Goal: Task Accomplishment & Management: Manage account settings

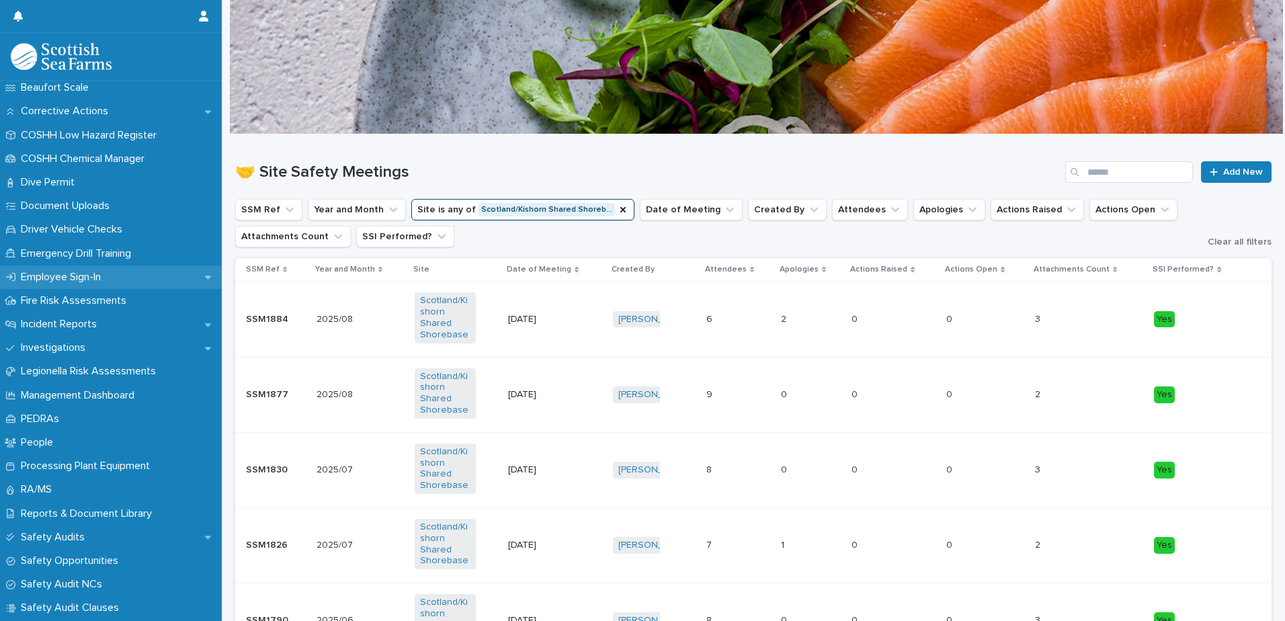
scroll to position [336, 0]
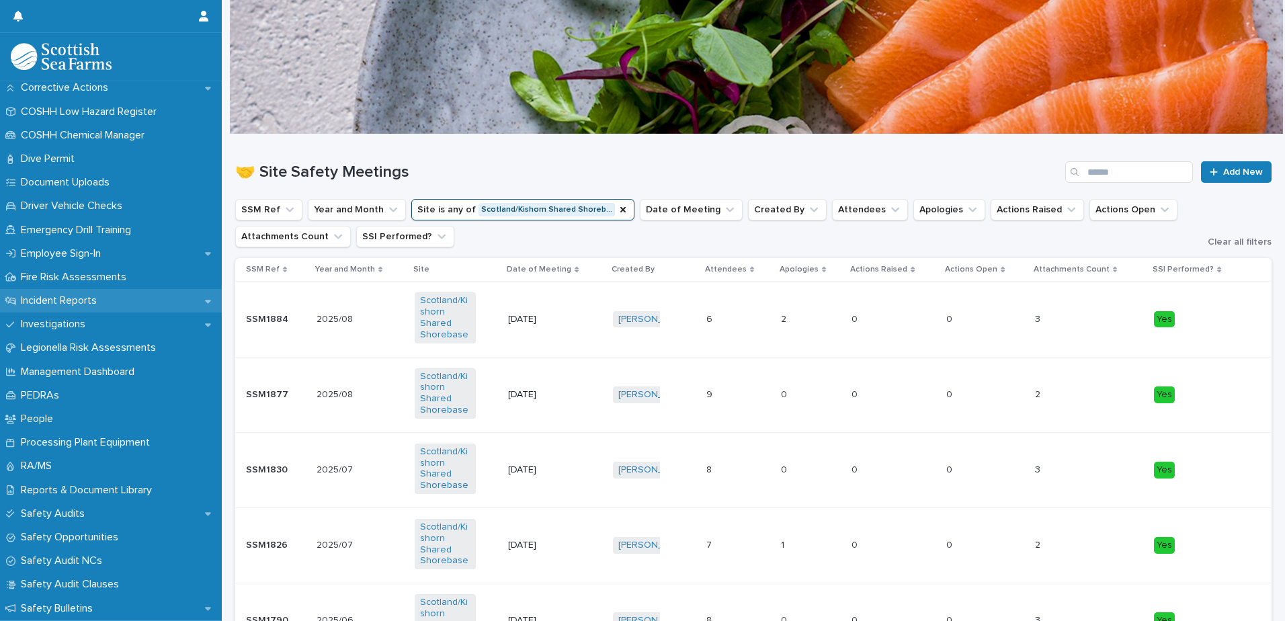
click at [79, 300] on p "Incident Reports" at bounding box center [61, 300] width 92 height 13
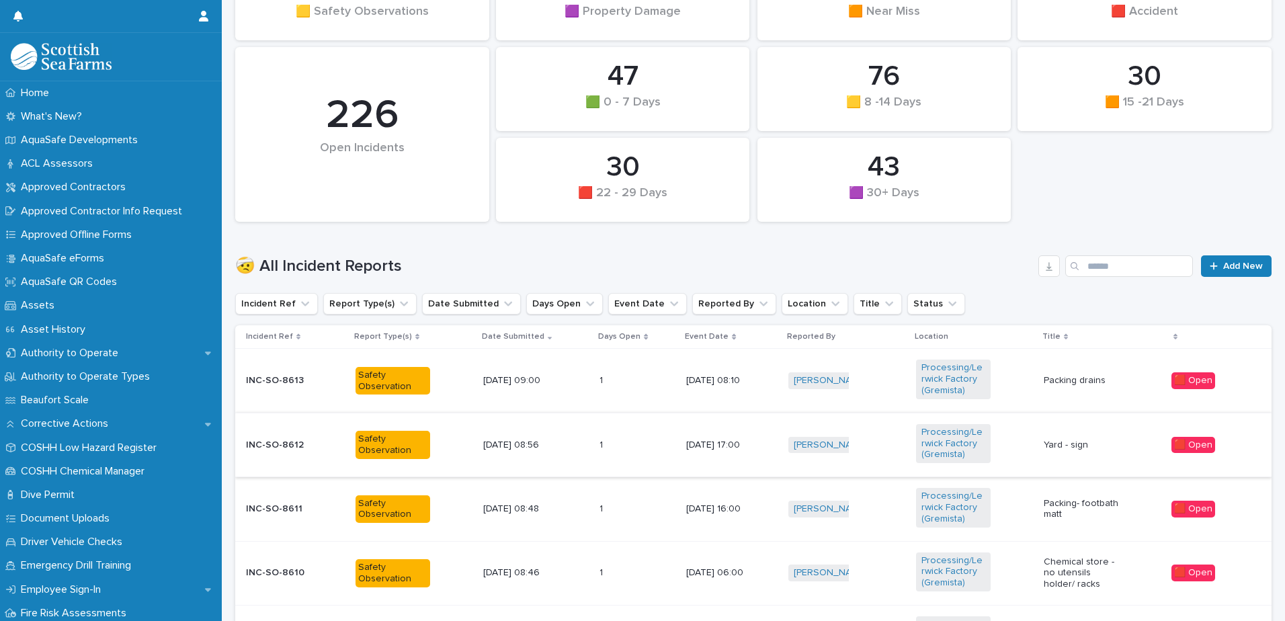
scroll to position [269, 0]
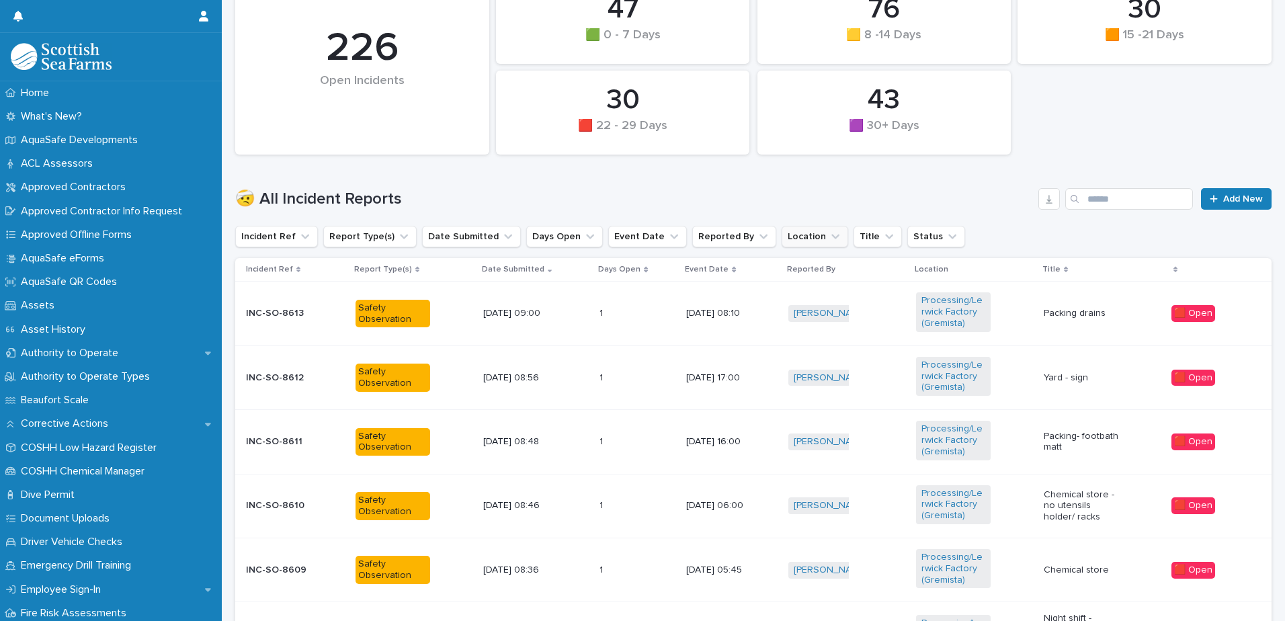
click at [828, 234] on icon "Location" at bounding box center [834, 236] width 13 height 13
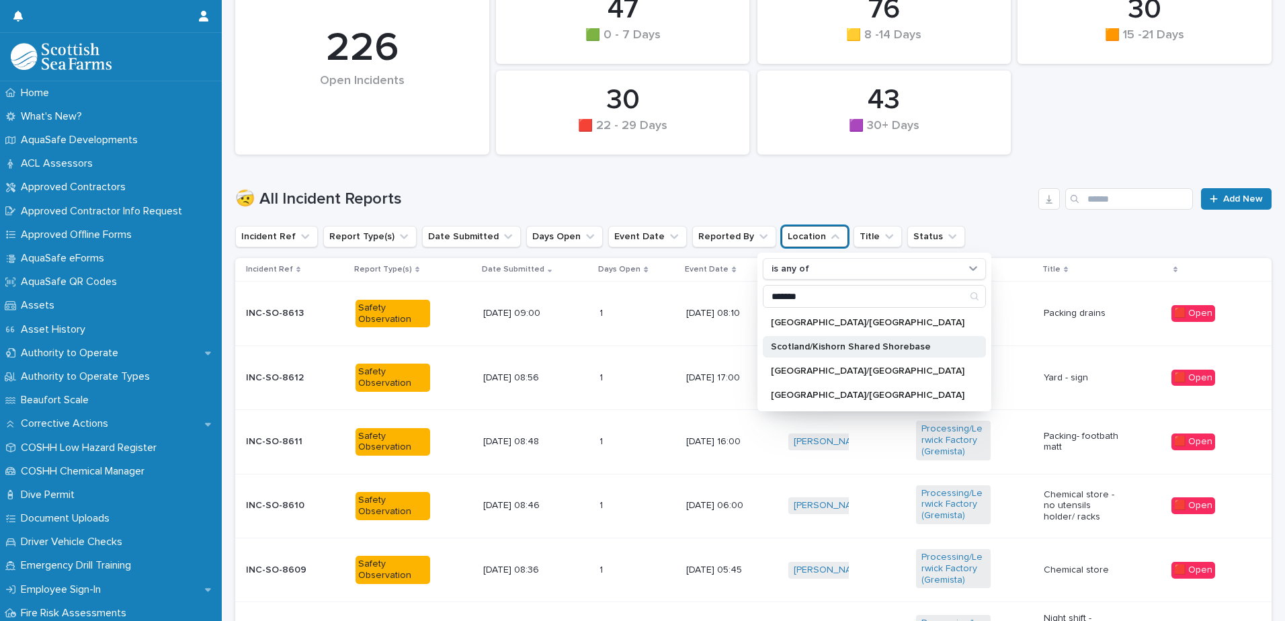
type input "*******"
click at [765, 346] on div "Scotland/Kishorn Shared Shorebase" at bounding box center [874, 346] width 223 height 21
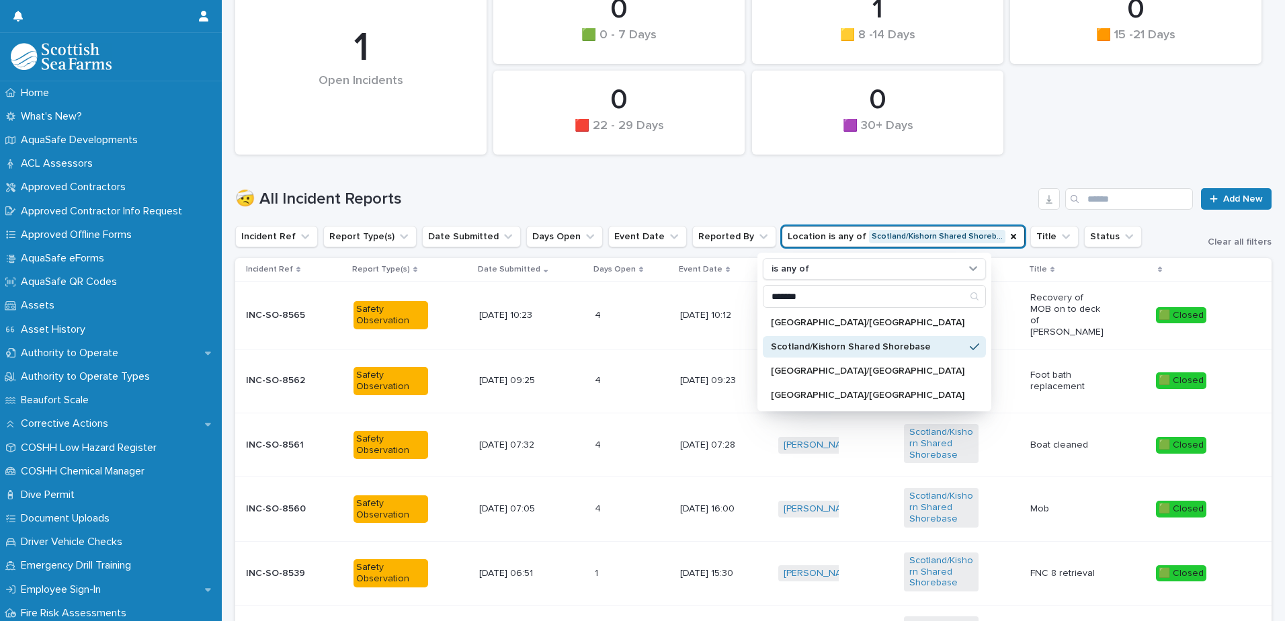
click at [845, 196] on h1 "🤕 All Incident Reports" at bounding box center [633, 198] width 797 height 19
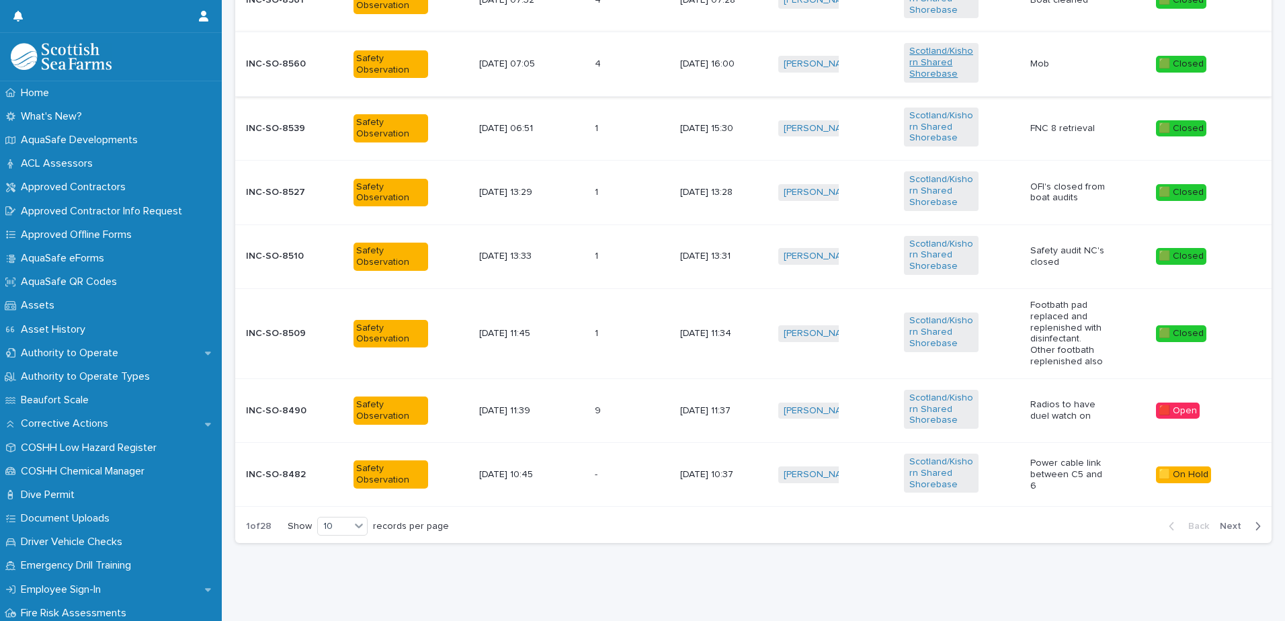
scroll to position [654, 0]
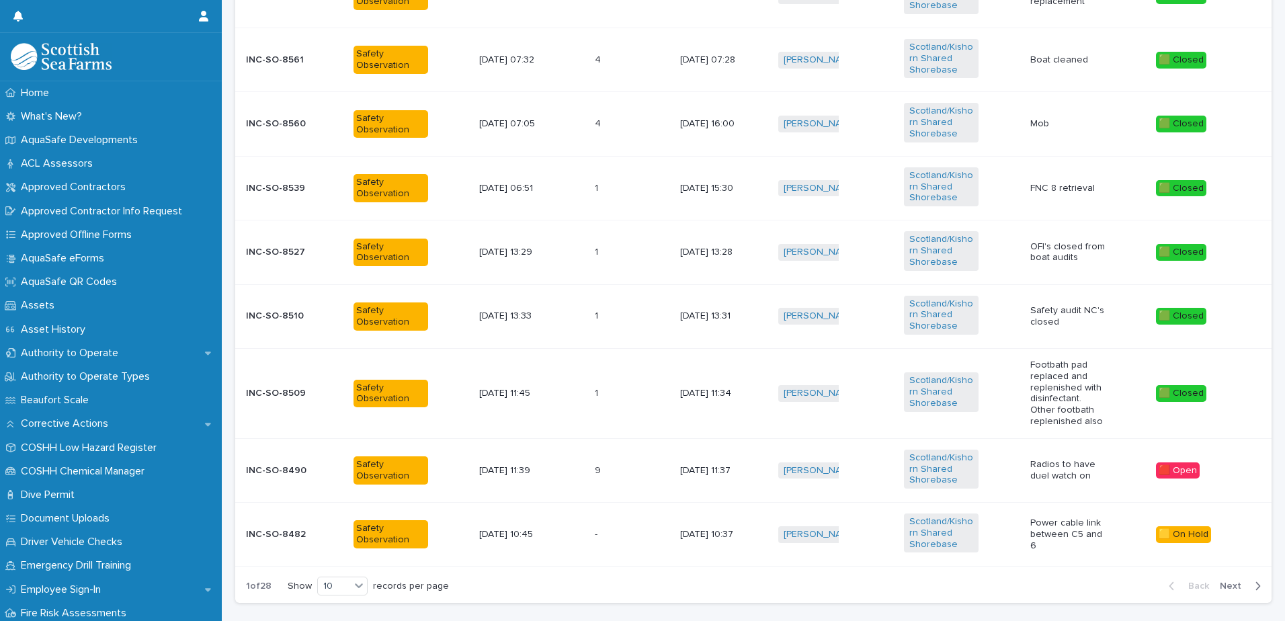
click at [1219, 581] on span "Next" at bounding box center [1234, 585] width 30 height 9
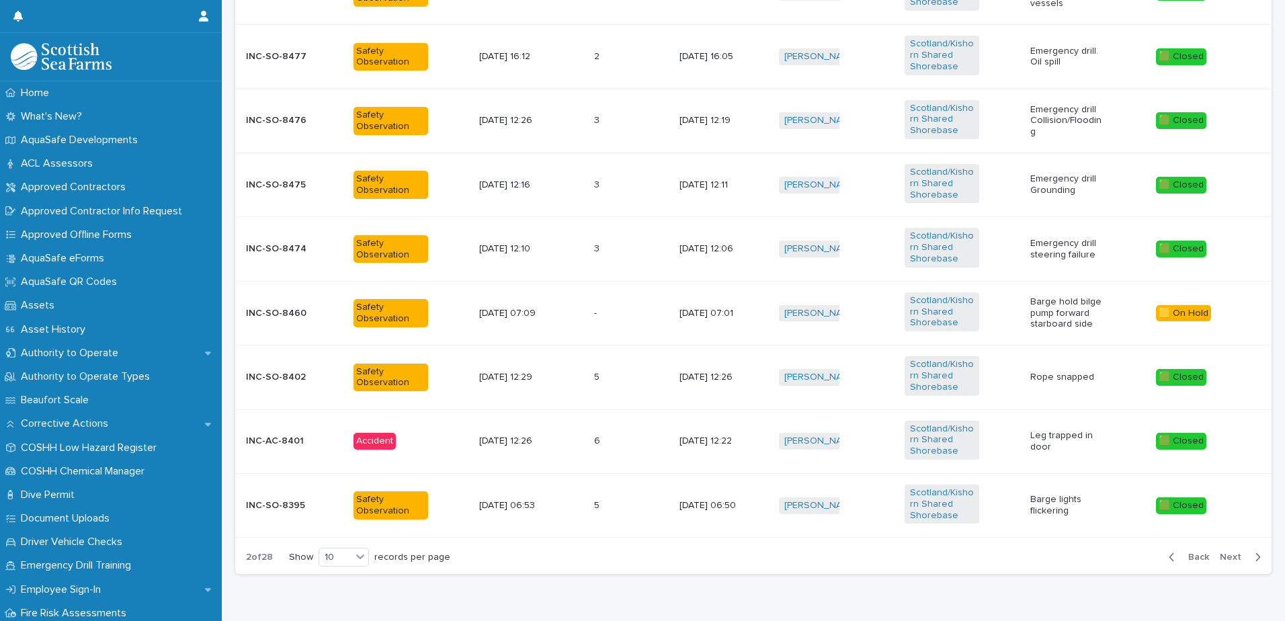
scroll to position [641, 0]
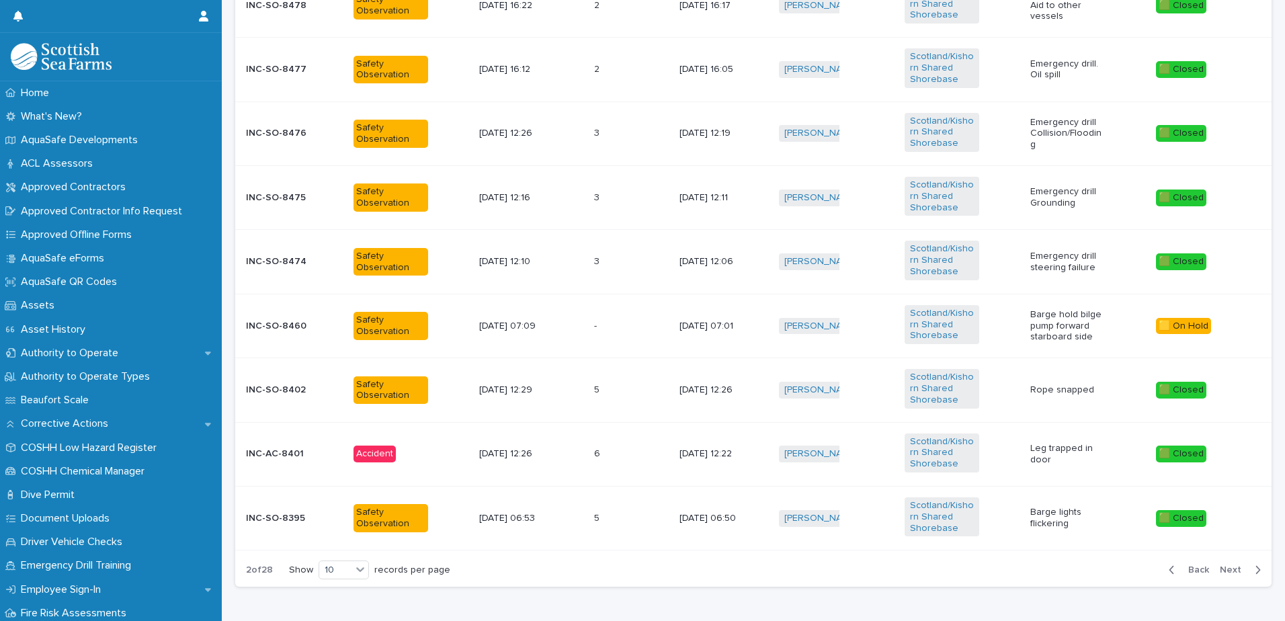
click at [1223, 572] on span "Next" at bounding box center [1234, 569] width 30 height 9
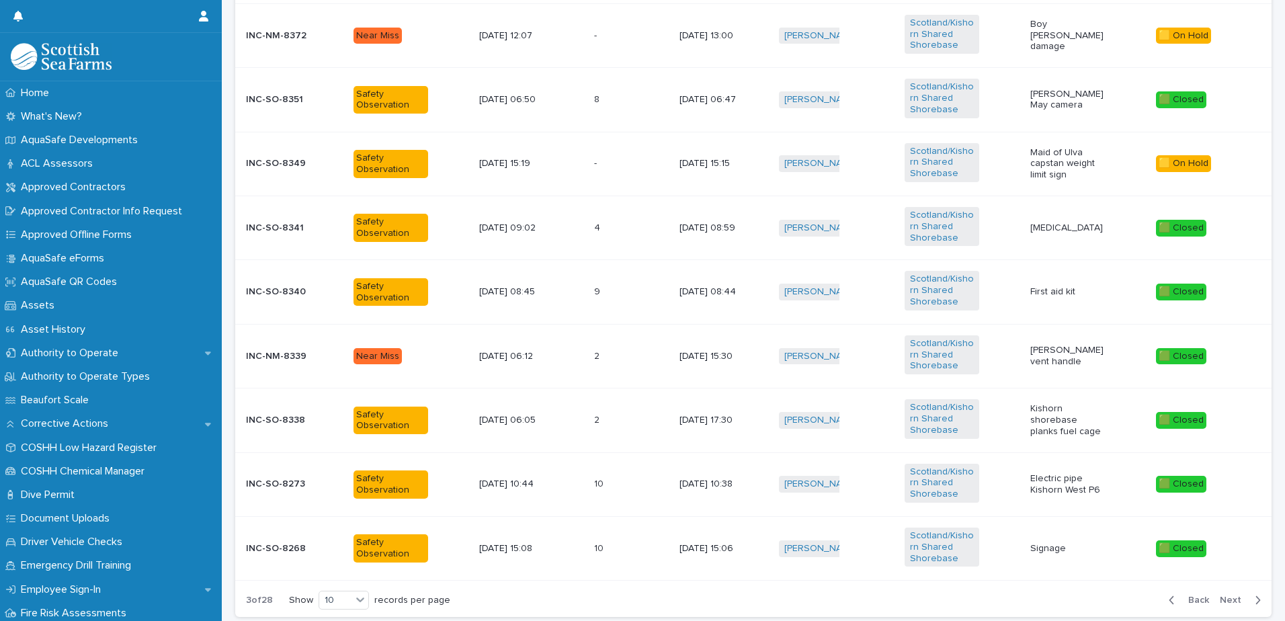
scroll to position [641, 0]
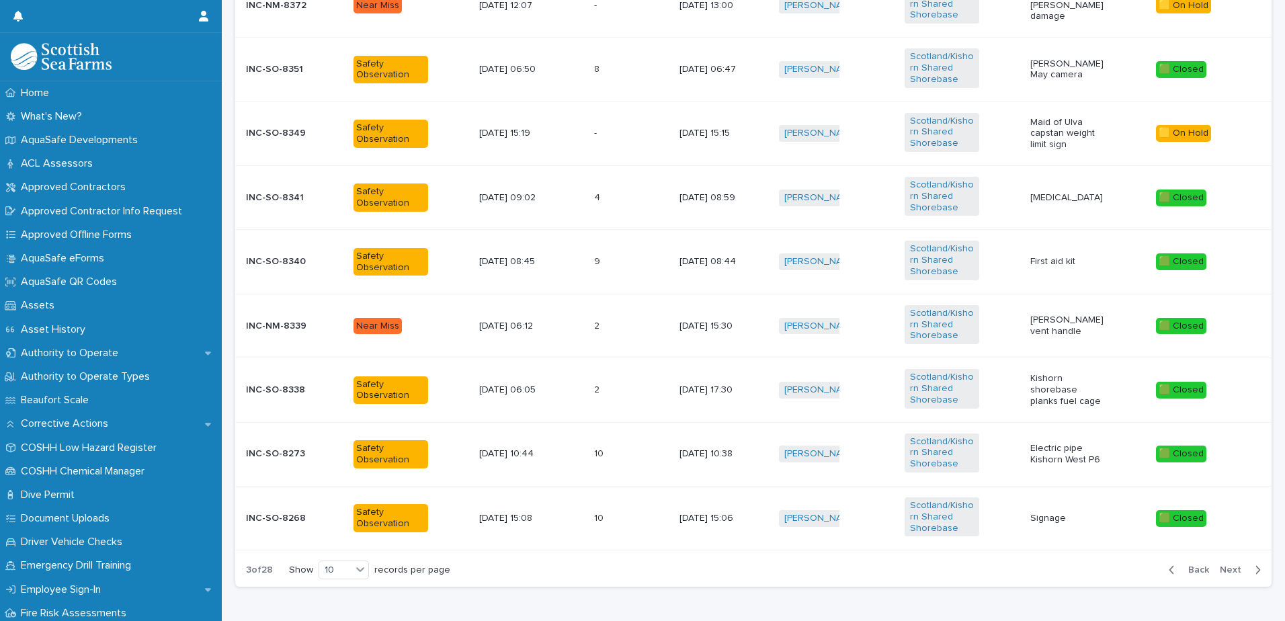
click at [1182, 571] on span "Back" at bounding box center [1194, 569] width 29 height 9
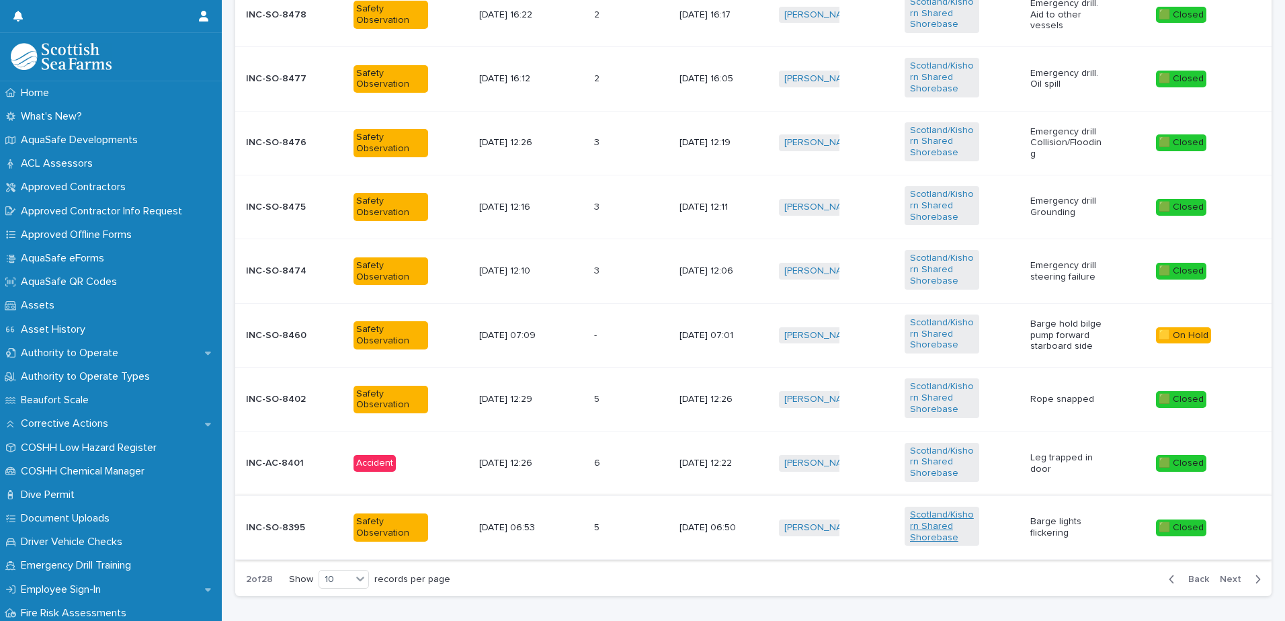
scroll to position [695, 0]
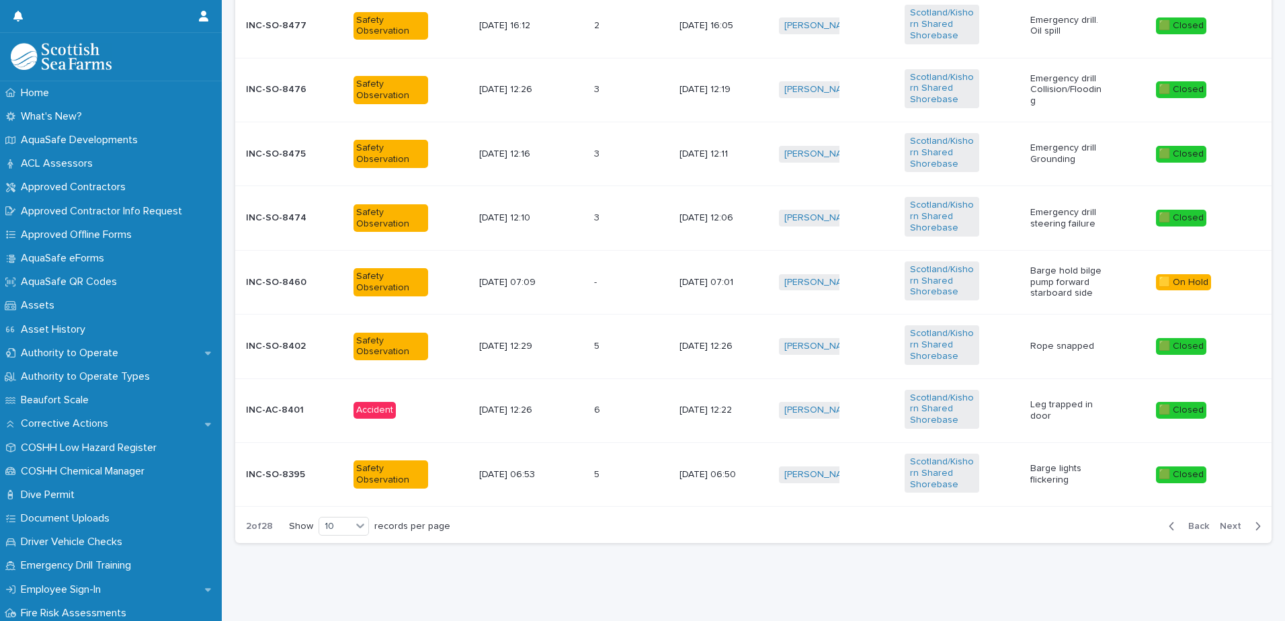
click at [1190, 521] on span "Back" at bounding box center [1194, 525] width 29 height 9
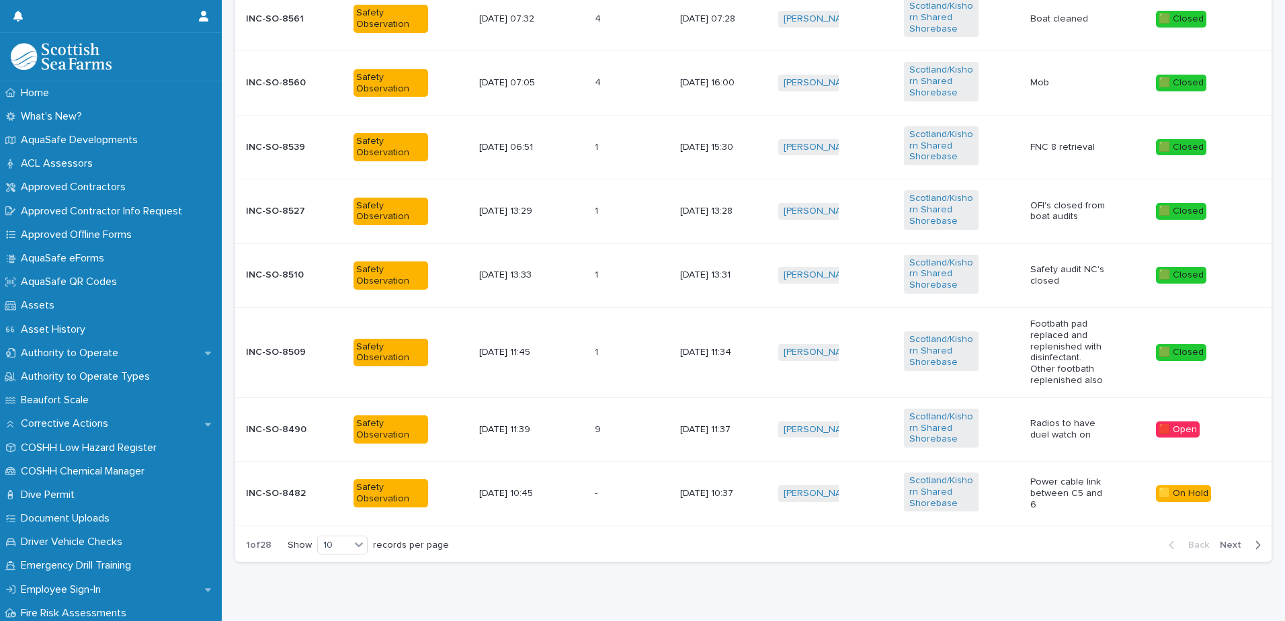
click at [615, 427] on p at bounding box center [614, 429] width 38 height 11
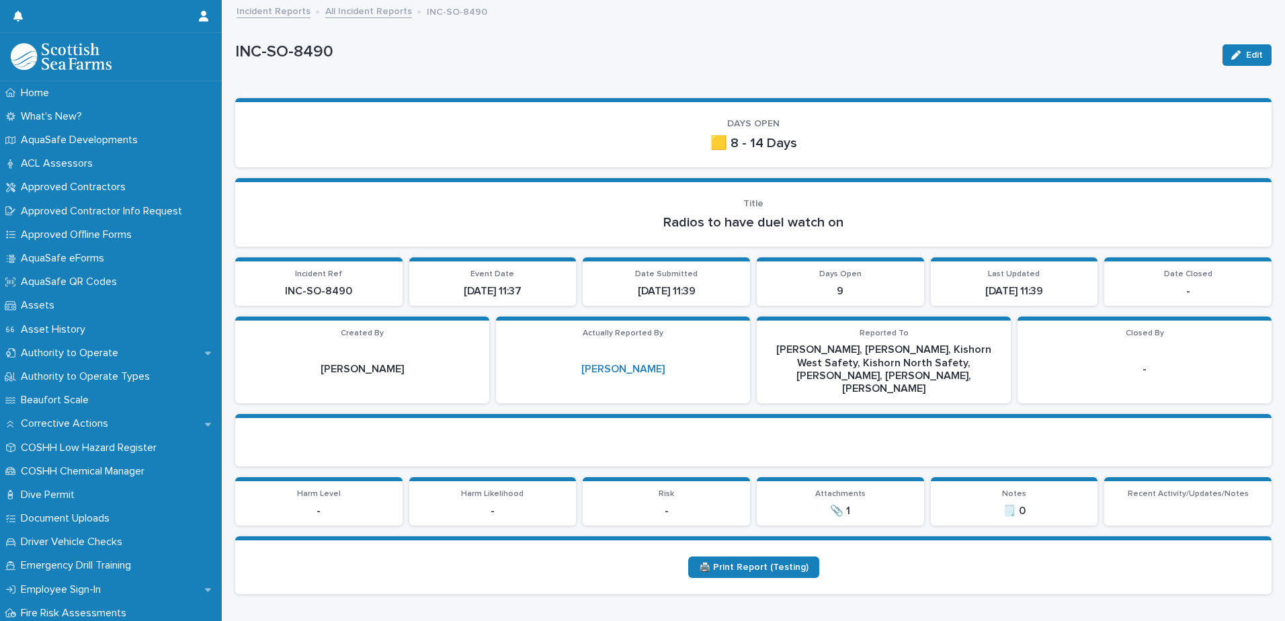
click at [1231, 52] on icon "button" at bounding box center [1235, 54] width 9 height 9
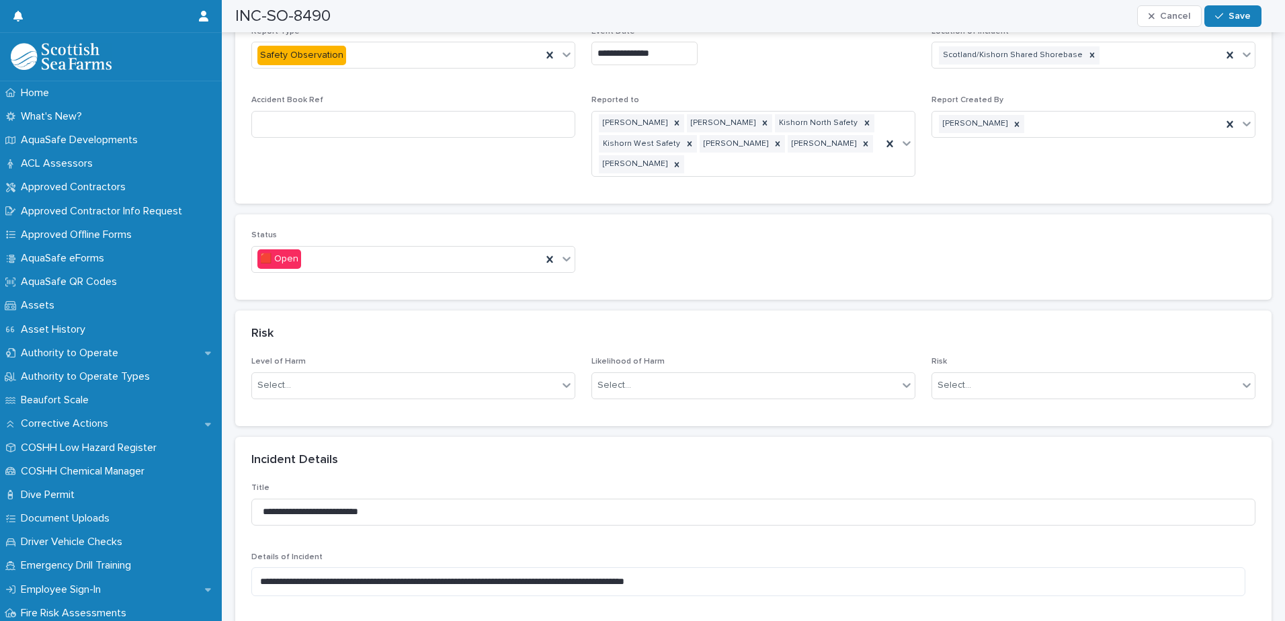
scroll to position [873, 0]
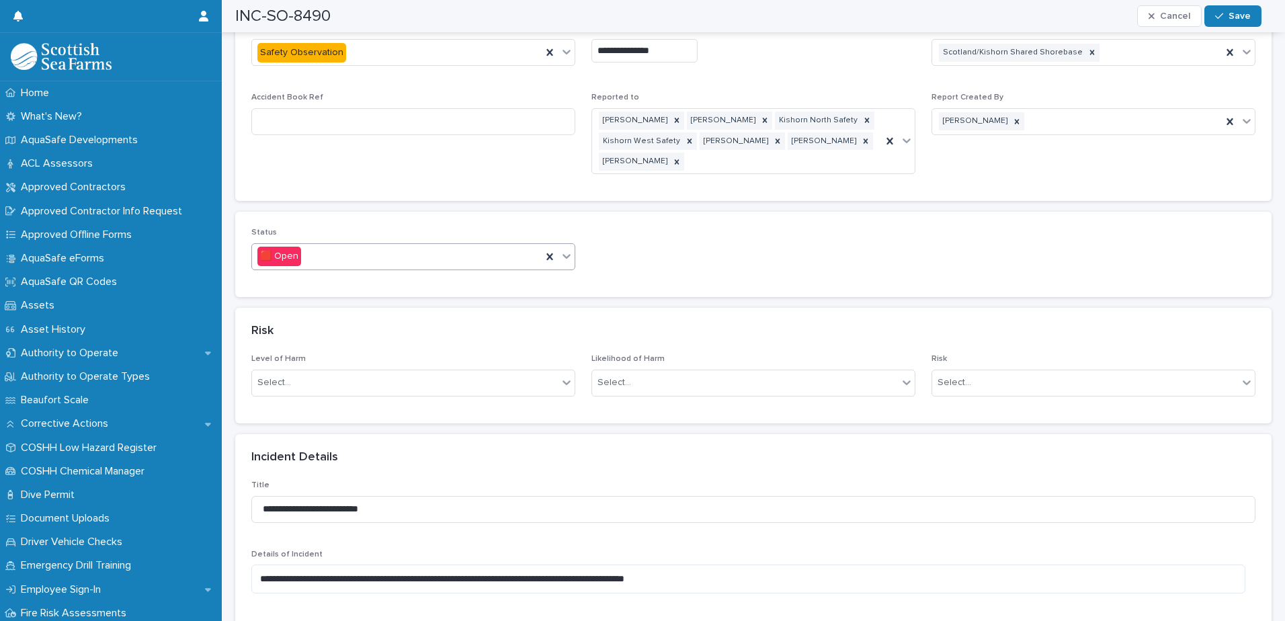
click at [560, 249] on icon at bounding box center [566, 255] width 13 height 13
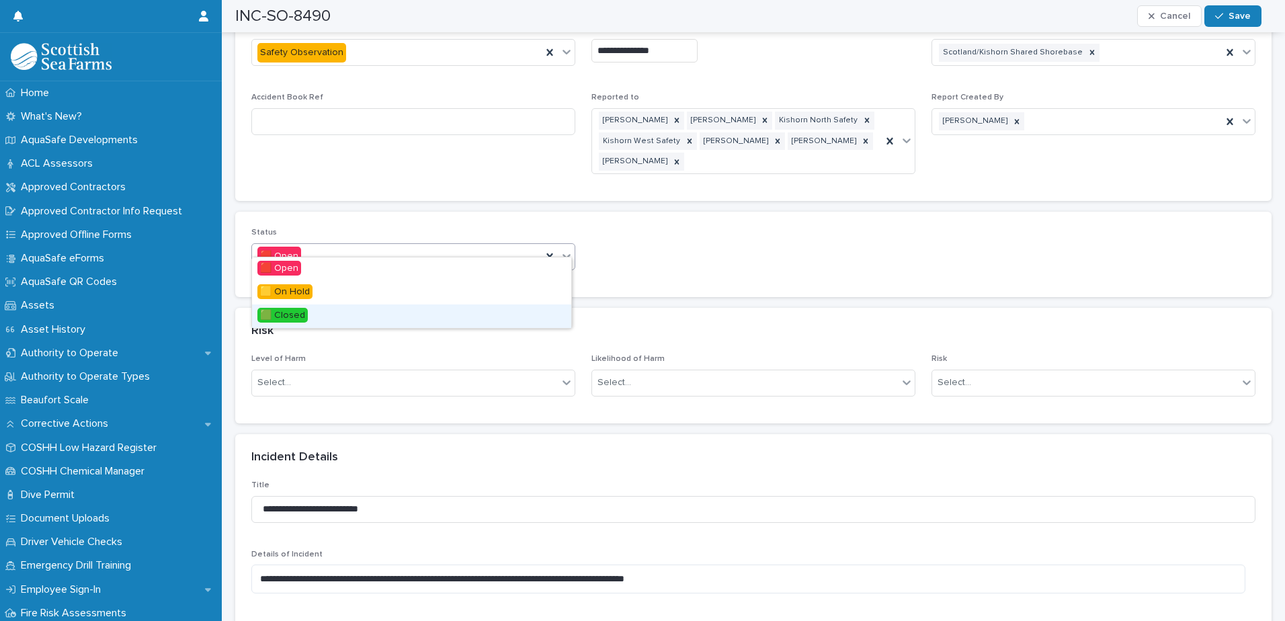
click at [517, 308] on div "🟩 Closed" at bounding box center [411, 316] width 319 height 24
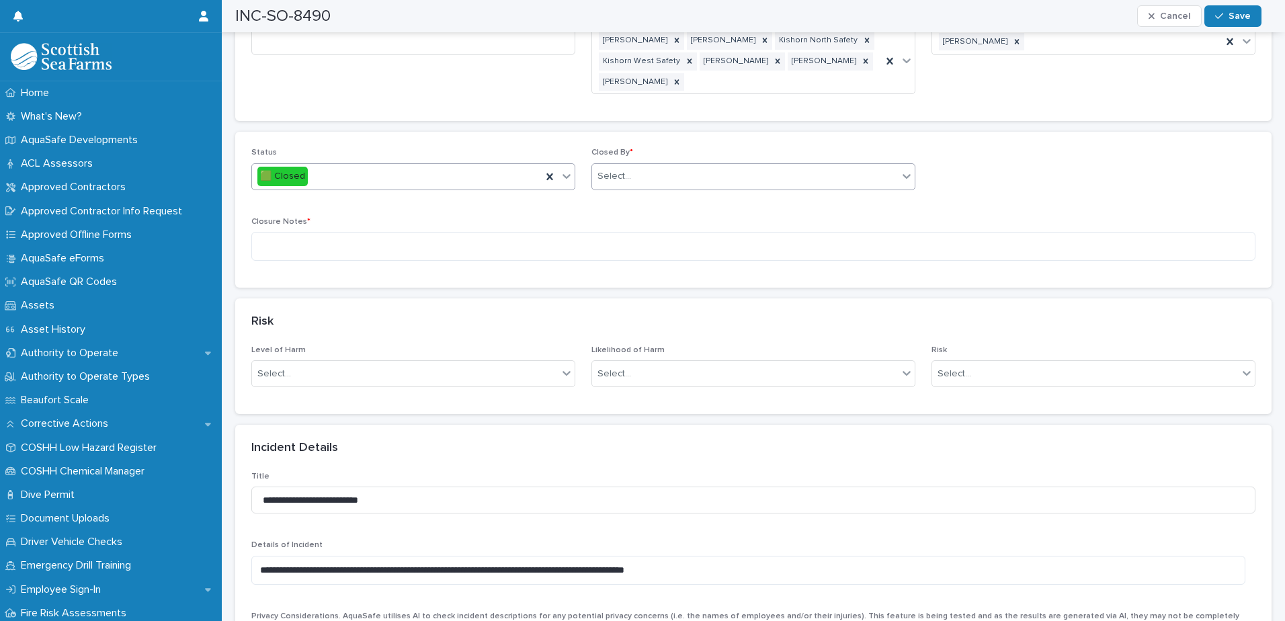
click at [657, 168] on div "Select..." at bounding box center [745, 176] width 306 height 22
type input "*******"
click at [664, 209] on div "[PERSON_NAME]" at bounding box center [748, 214] width 319 height 24
click at [653, 234] on textarea at bounding box center [753, 246] width 1004 height 29
type textarea "****"
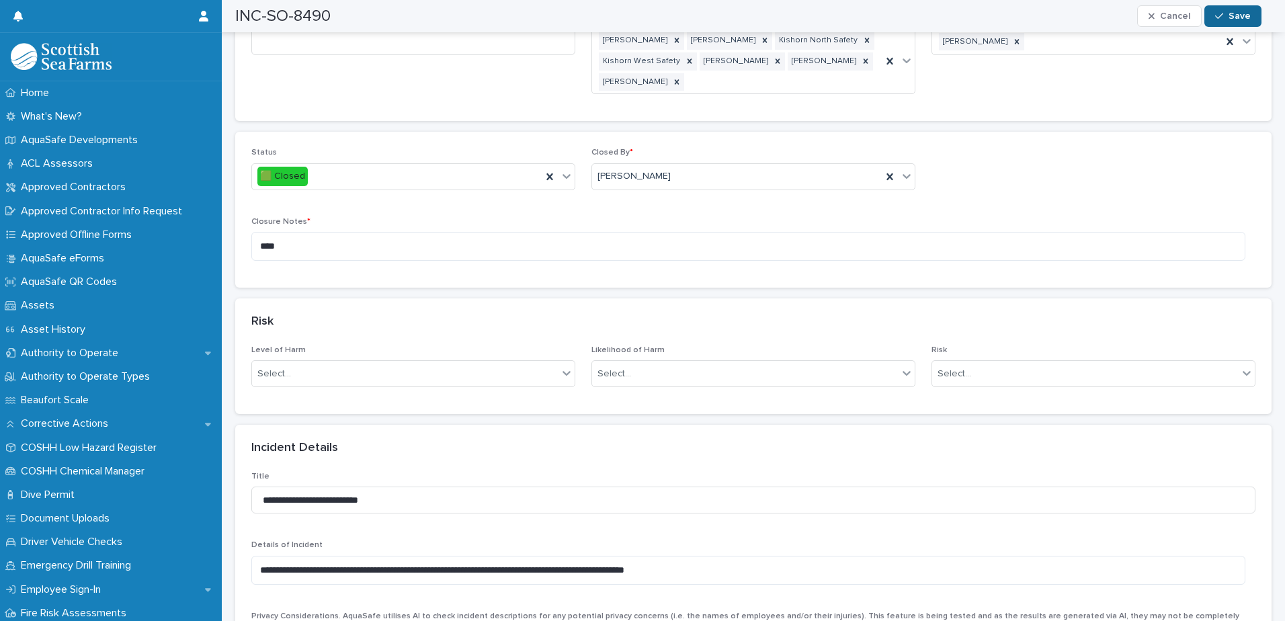
click at [1242, 11] on button "Save" at bounding box center [1232, 15] width 57 height 21
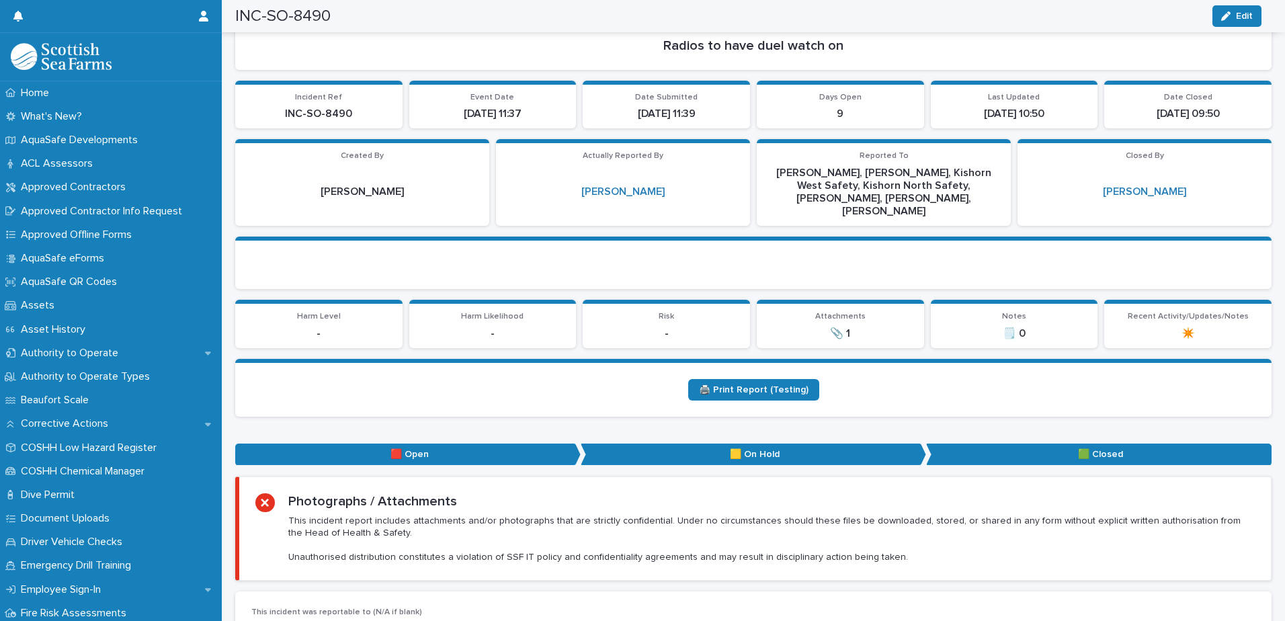
scroll to position [0, 0]
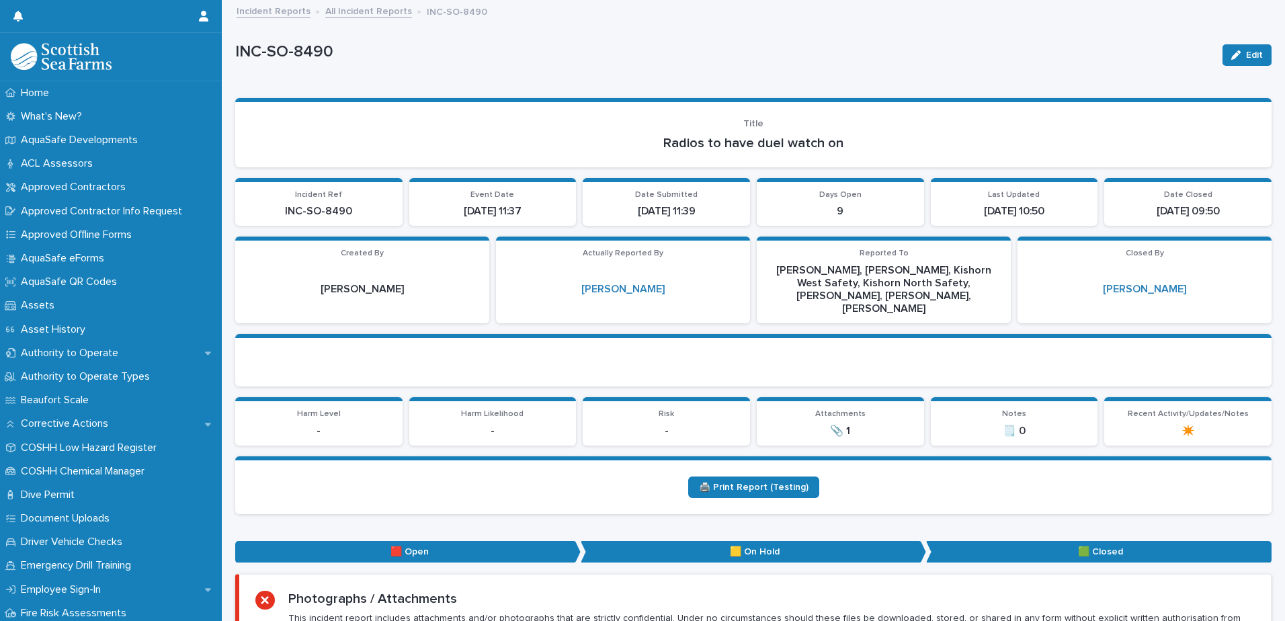
click at [373, 13] on link "All Incident Reports" at bounding box center [368, 10] width 87 height 15
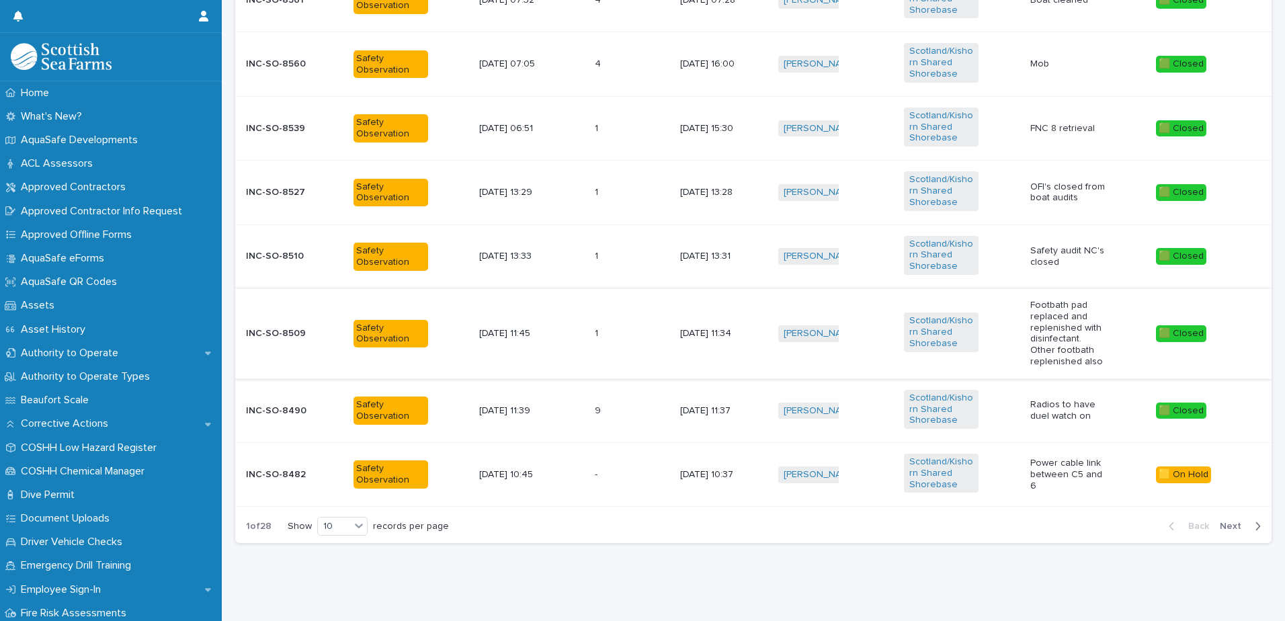
scroll to position [654, 0]
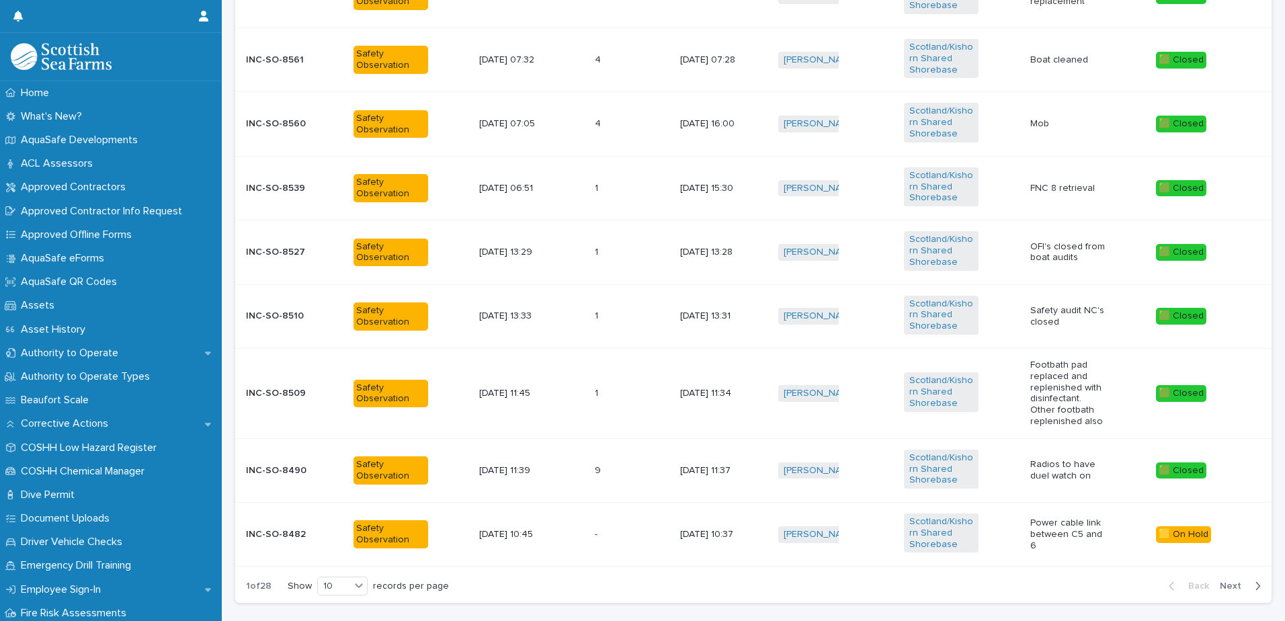
click at [1219, 581] on span "Next" at bounding box center [1234, 585] width 30 height 9
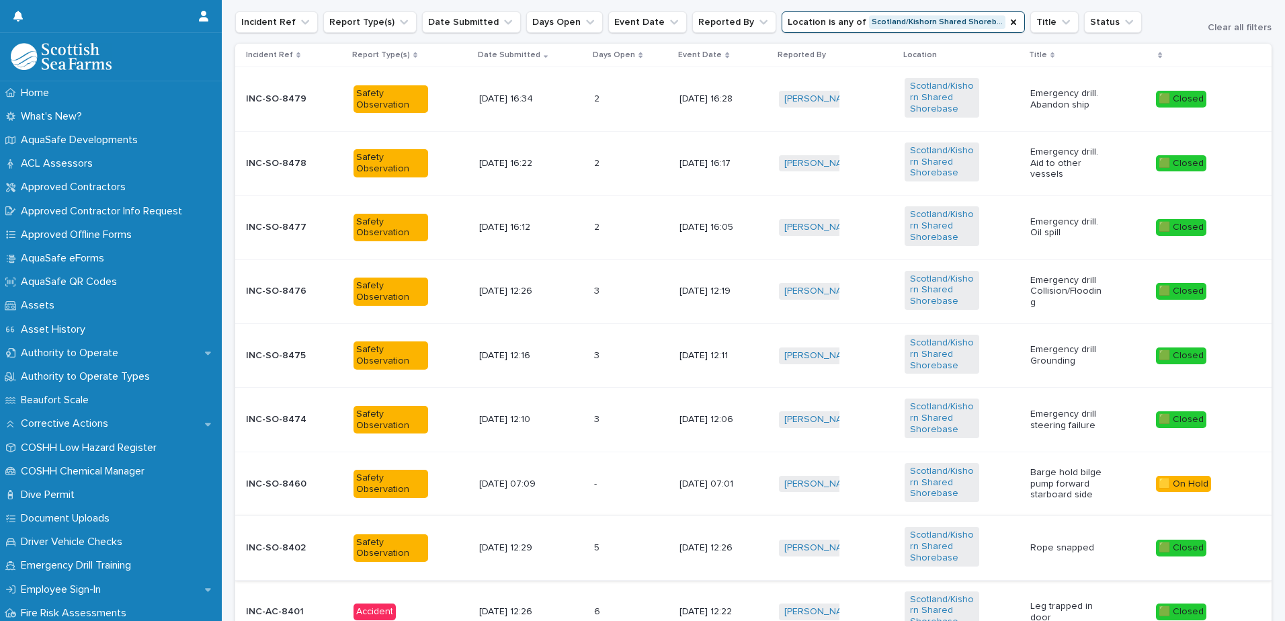
scroll to position [507, 0]
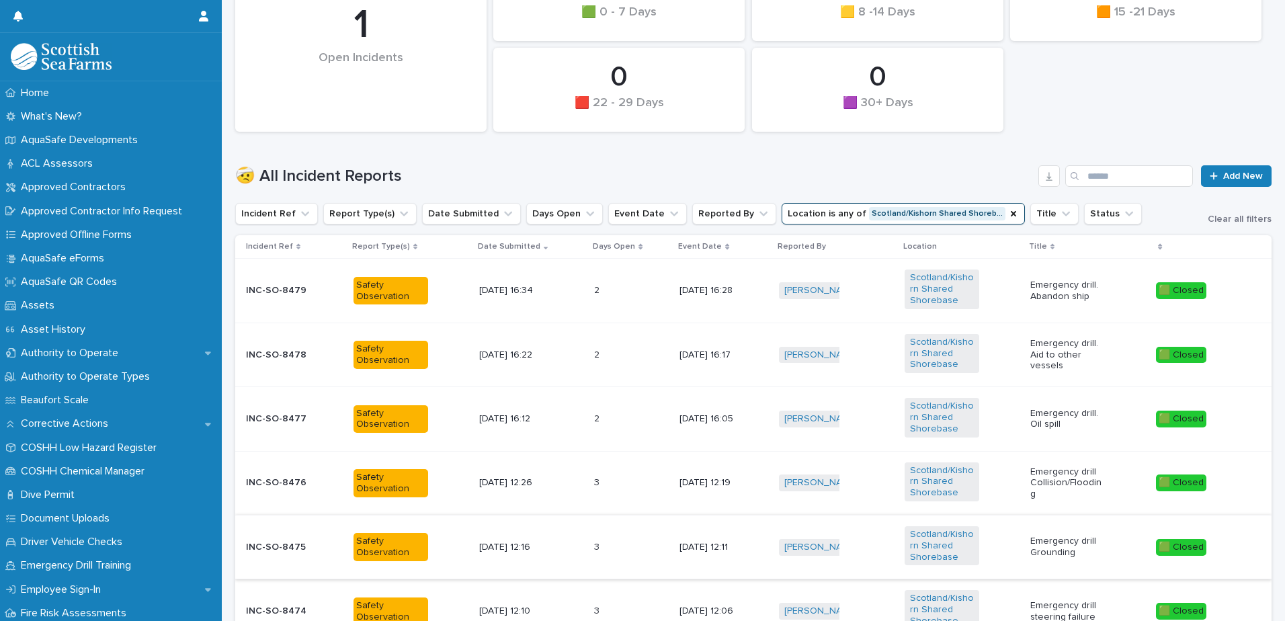
click at [397, 396] on tbody "INC-SO-8479 Safety Observation [DATE] 16:34 2 2 [DATE] 16:28 [PERSON_NAME] + 0 …" at bounding box center [753, 579] width 1036 height 641
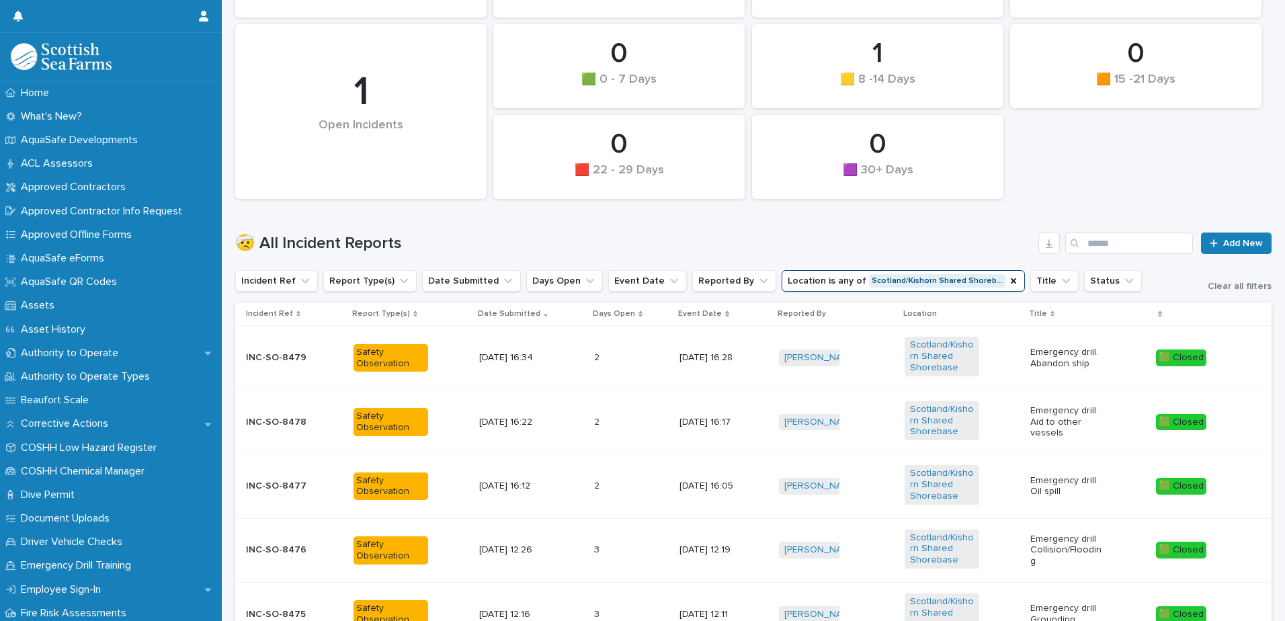
click at [470, 222] on div "🤕 All Incident Reports Add New" at bounding box center [753, 238] width 1036 height 64
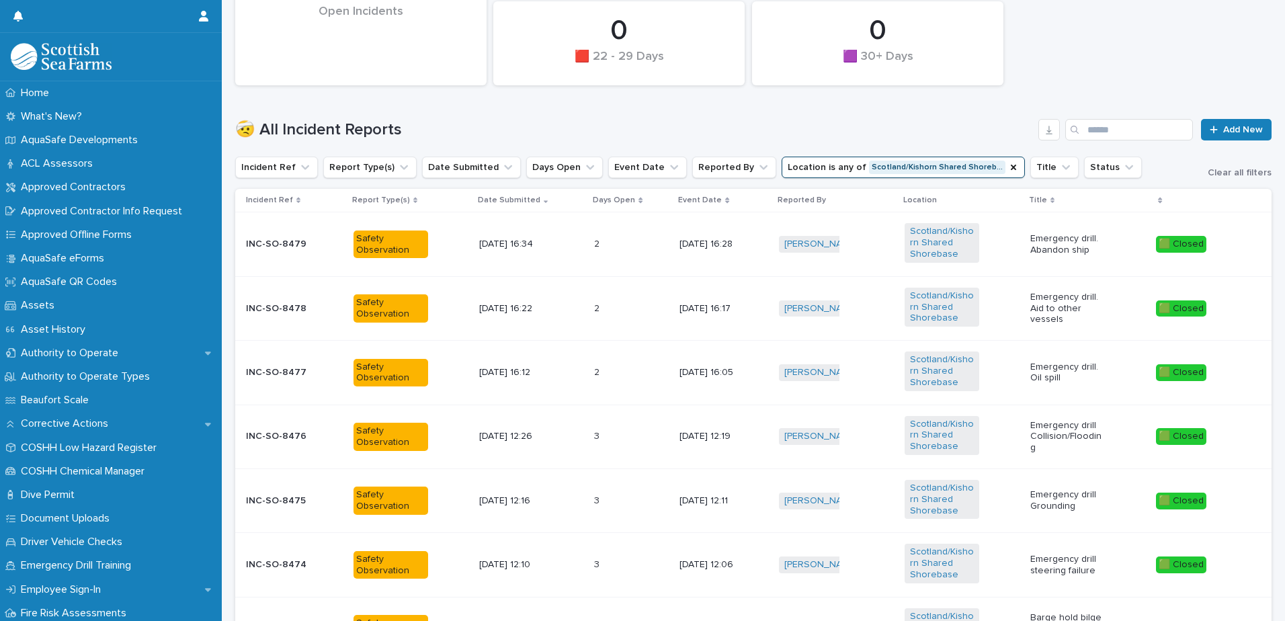
scroll to position [359, 0]
